Goal: Information Seeking & Learning: Learn about a topic

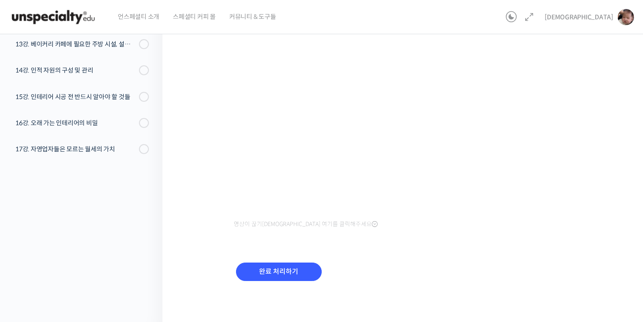
scroll to position [152, 0]
click at [322, 272] on div "완료 처리하기" at bounding box center [279, 278] width 90 height 37
click at [308, 280] on input "완료 처리하기" at bounding box center [279, 271] width 86 height 18
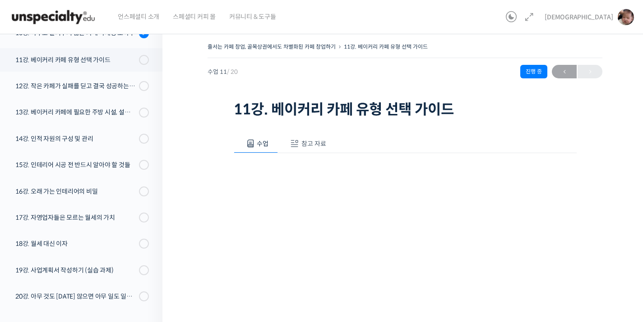
click at [308, 147] on span "참고 자료" at bounding box center [313, 144] width 25 height 8
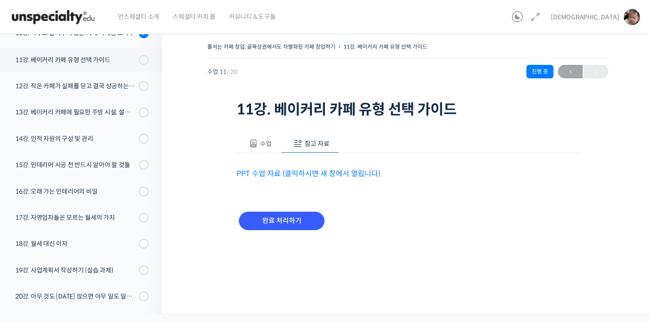
click at [307, 171] on link "PPT 수업 자료 (클릭하시면 새 창에서 열립니다)" at bounding box center [309, 173] width 144 height 9
click at [250, 139] on span at bounding box center [253, 143] width 9 height 9
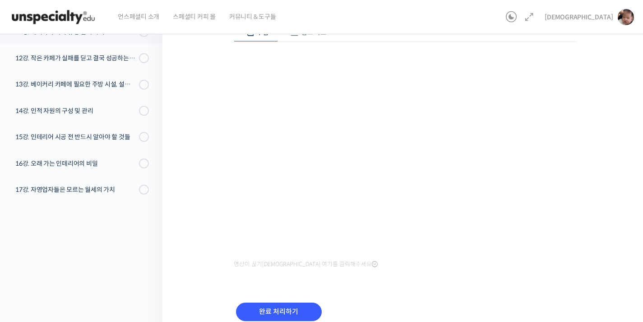
scroll to position [152, 0]
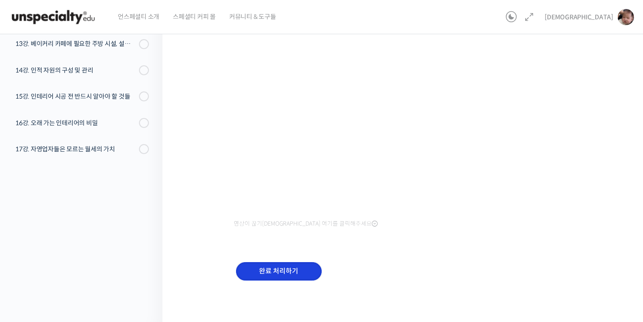
click at [286, 270] on input "완료 처리하기" at bounding box center [279, 271] width 86 height 18
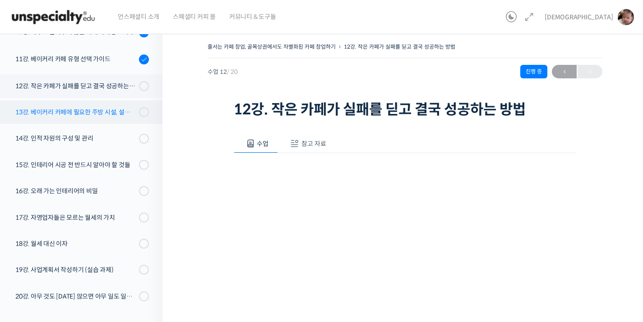
click at [104, 114] on div "13강. 베이커리 카페에 필요한 주방 시설, 설비 종류" at bounding box center [75, 112] width 121 height 10
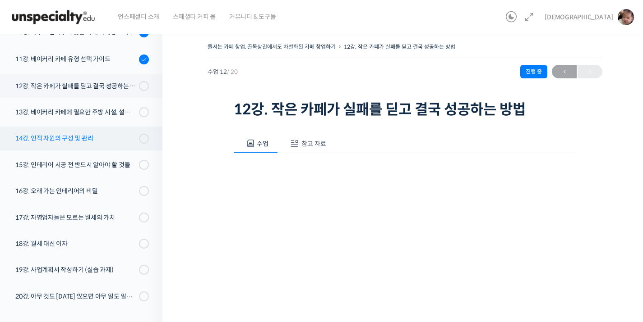
click at [103, 138] on div "14강. 인적 자원의 구성 및 관리" at bounding box center [75, 139] width 121 height 10
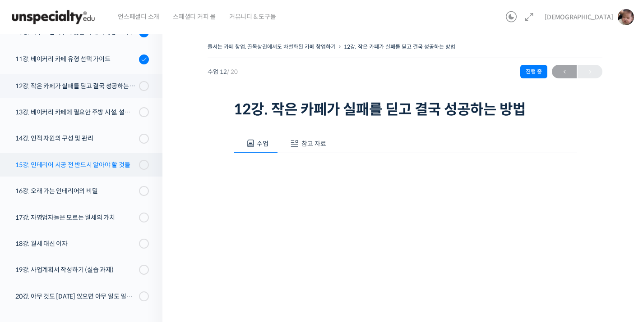
click at [88, 167] on div "15강. 인테리어 시공 전 반드시 알아야 할 것들" at bounding box center [75, 165] width 121 height 10
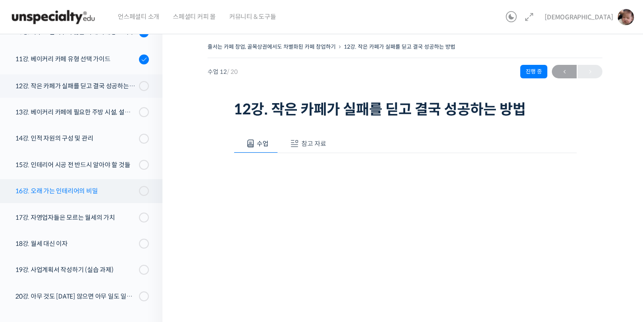
click at [78, 195] on div "16강. 오래 가는 인테리어의 비밀" at bounding box center [75, 191] width 121 height 10
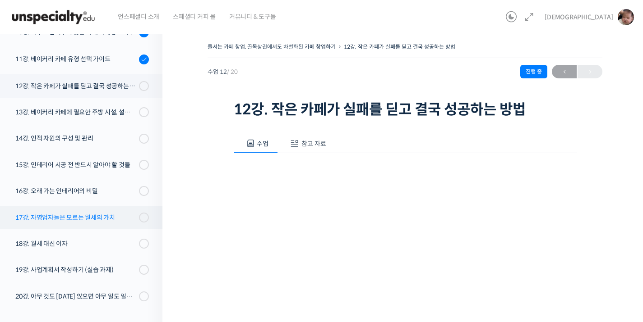
click at [82, 215] on div "17강. 자영업자들은 모르는 월세의 가치" at bounding box center [75, 218] width 121 height 10
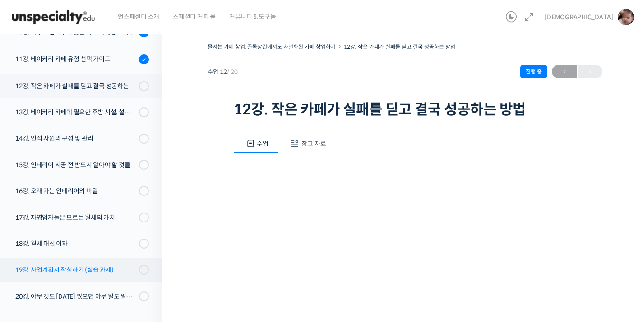
click at [90, 270] on div "19강. 사업계획서 작성하기 (실습 과제)" at bounding box center [75, 270] width 121 height 10
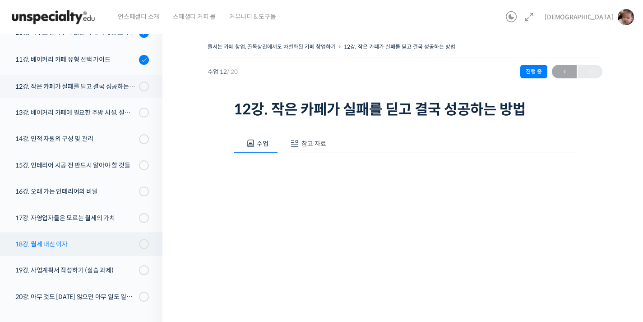
scroll to position [373, 0]
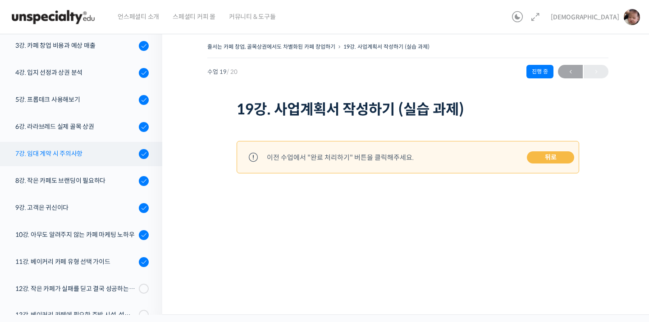
scroll to position [289, 0]
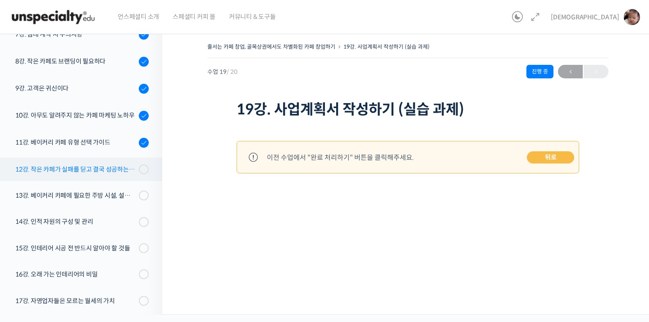
click at [90, 174] on div "12강. 작은 카페가 실패를 딛고 결국 성공하는 방법" at bounding box center [75, 170] width 121 height 10
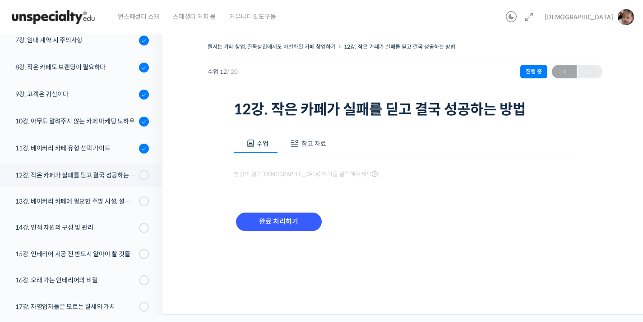
scroll to position [373, 0]
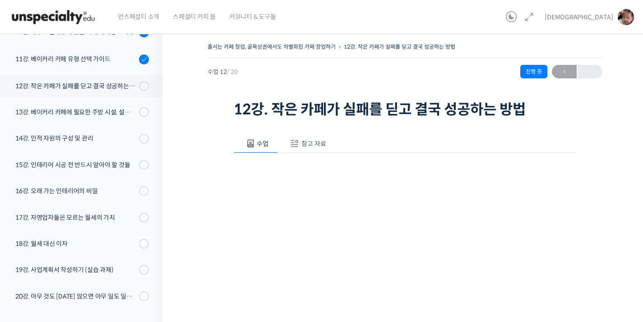
click at [309, 154] on div "영상이 끊기[DEMOGRAPHIC_DATA] 여기를 클릭해주세요" at bounding box center [405, 268] width 343 height 230
click at [311, 149] on button "참고 자료" at bounding box center [307, 143] width 58 height 19
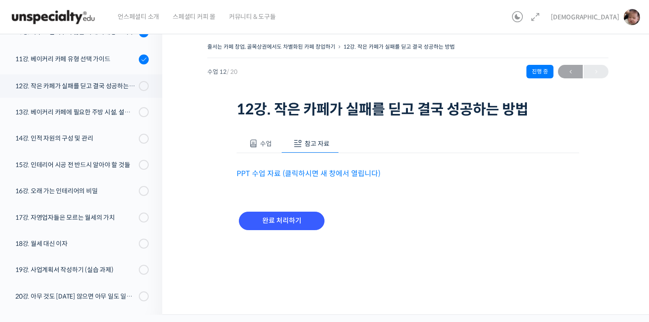
click at [304, 183] on div "수업 참고 자료 영상이 끊기[DEMOGRAPHIC_DATA]를 클릭해주세요 PPT 수업 자료 (클릭하시면 새 창에서 열립니다) 완료 처리하기" at bounding box center [408, 187] width 343 height 133
click at [308, 179] on p "PPT 수업 자료 (클릭하시면 새 창에서 열립니다)" at bounding box center [408, 174] width 343 height 12
click at [325, 177] on link "PPT 수업 자료 (클릭하시면 새 창에서 열립니다)" at bounding box center [309, 173] width 144 height 9
click at [247, 133] on div "수업 참고 자료 영상이 끊기신다면 여기를 클릭해주세요 PPT 수업 자료 (클릭하시면 새 창에서 열립니다) 완료 처리하기" at bounding box center [408, 187] width 343 height 133
click at [255, 135] on button "수업" at bounding box center [259, 143] width 45 height 19
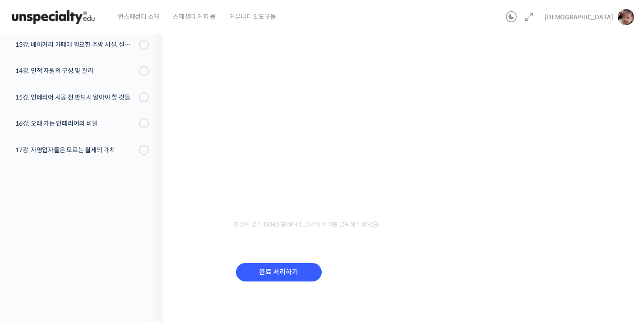
scroll to position [149, 0]
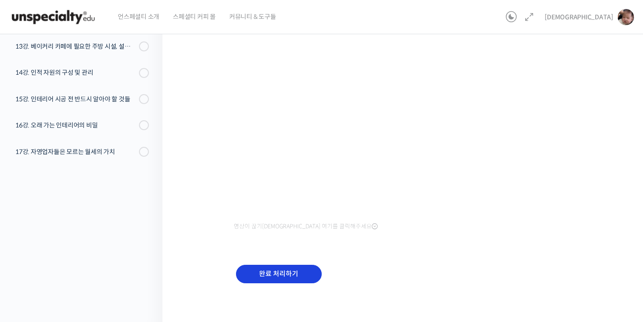
drag, startPoint x: 256, startPoint y: 259, endPoint x: 262, endPoint y: 269, distance: 11.9
click at [256, 259] on div "완료 처리하기" at bounding box center [405, 282] width 343 height 52
click at [262, 269] on input "완료 처리하기" at bounding box center [279, 274] width 86 height 18
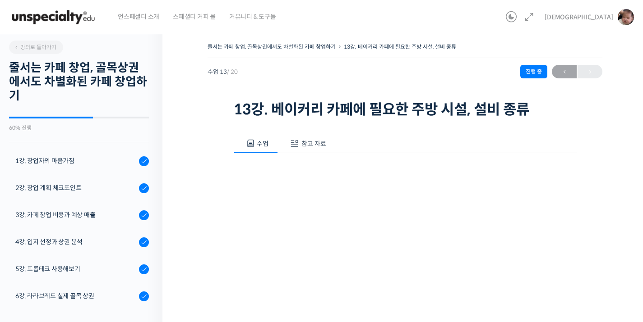
scroll to position [373, 0]
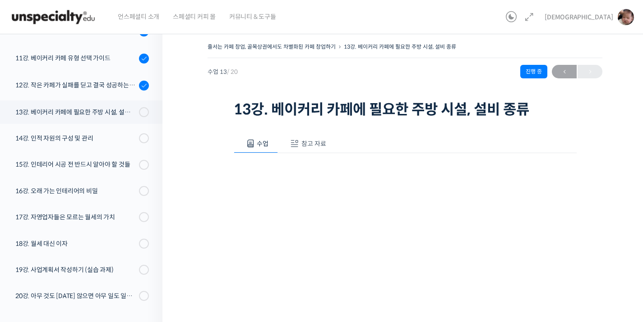
click at [315, 143] on span "참고 자료" at bounding box center [313, 144] width 25 height 8
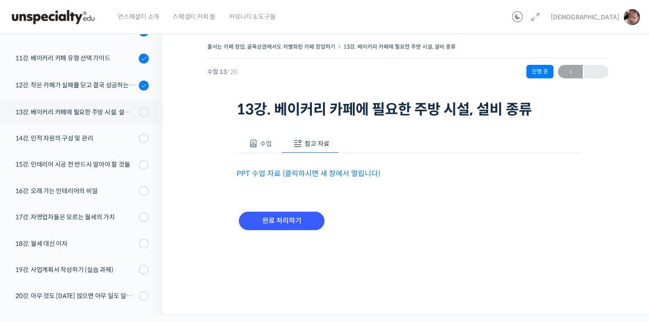
click at [299, 170] on link "PPT 수업 자료 (클릭하시면 새 창에서 열립니다)" at bounding box center [309, 173] width 144 height 9
click at [254, 149] on button "수업" at bounding box center [259, 143] width 45 height 19
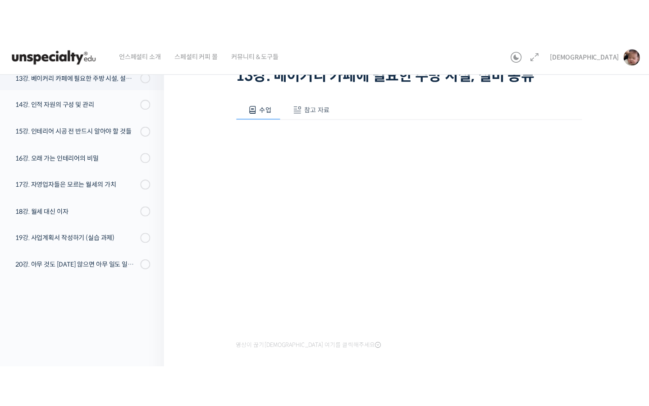
scroll to position [290, 0]
